Goal: Task Accomplishment & Management: Manage account settings

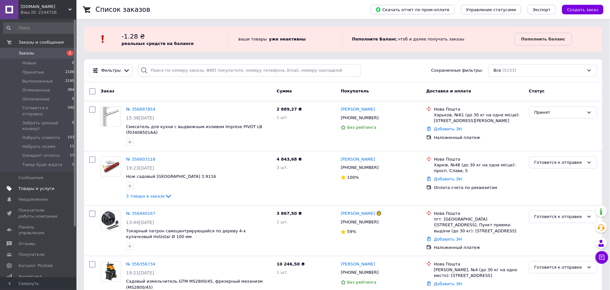
click at [39, 183] on link "Товары и услуги" at bounding box center [39, 188] width 78 height 11
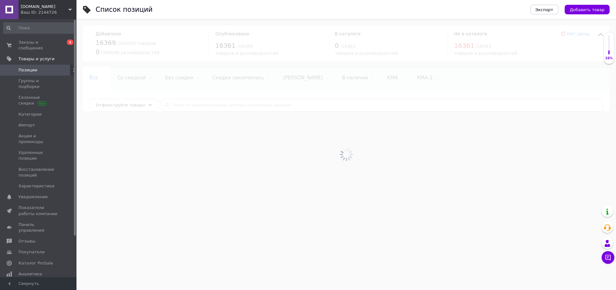
click at [192, 107] on div at bounding box center [345, 154] width 539 height 271
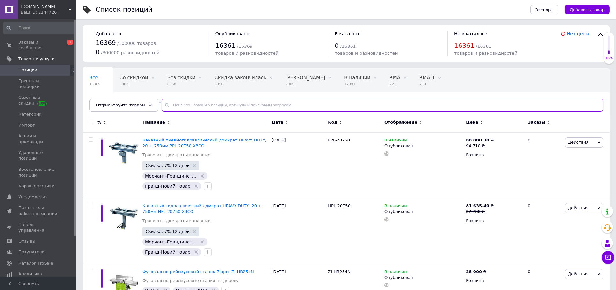
click at [192, 105] on input "text" at bounding box center [381, 105] width 441 height 13
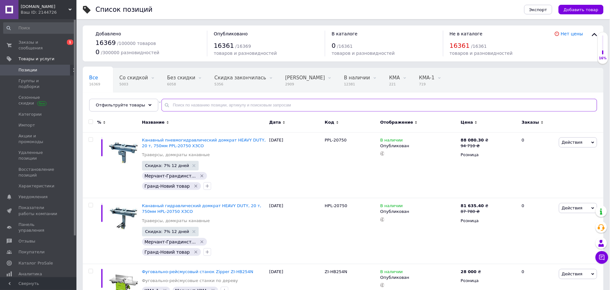
paste input "MT-C382"
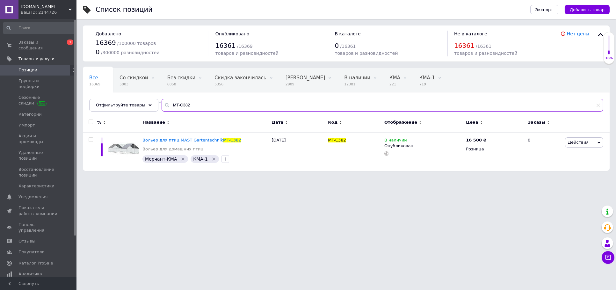
type input "MT-C382"
click at [488, 139] on icon at bounding box center [490, 140] width 4 height 4
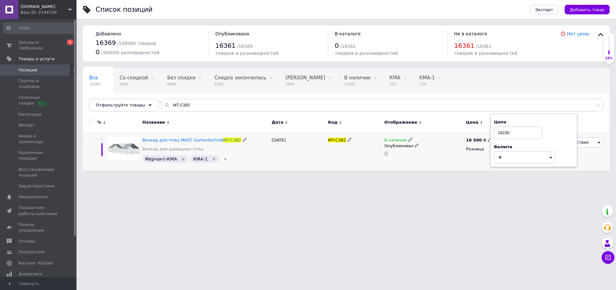
type input "18230"
click at [327, 177] on html "[DOMAIN_NAME] Ваш ID: 2144726 Сайт [DOMAIN_NAME] Кабинет покупателя Проверить с…" at bounding box center [308, 88] width 616 height 177
